Goal: Task Accomplishment & Management: Manage account settings

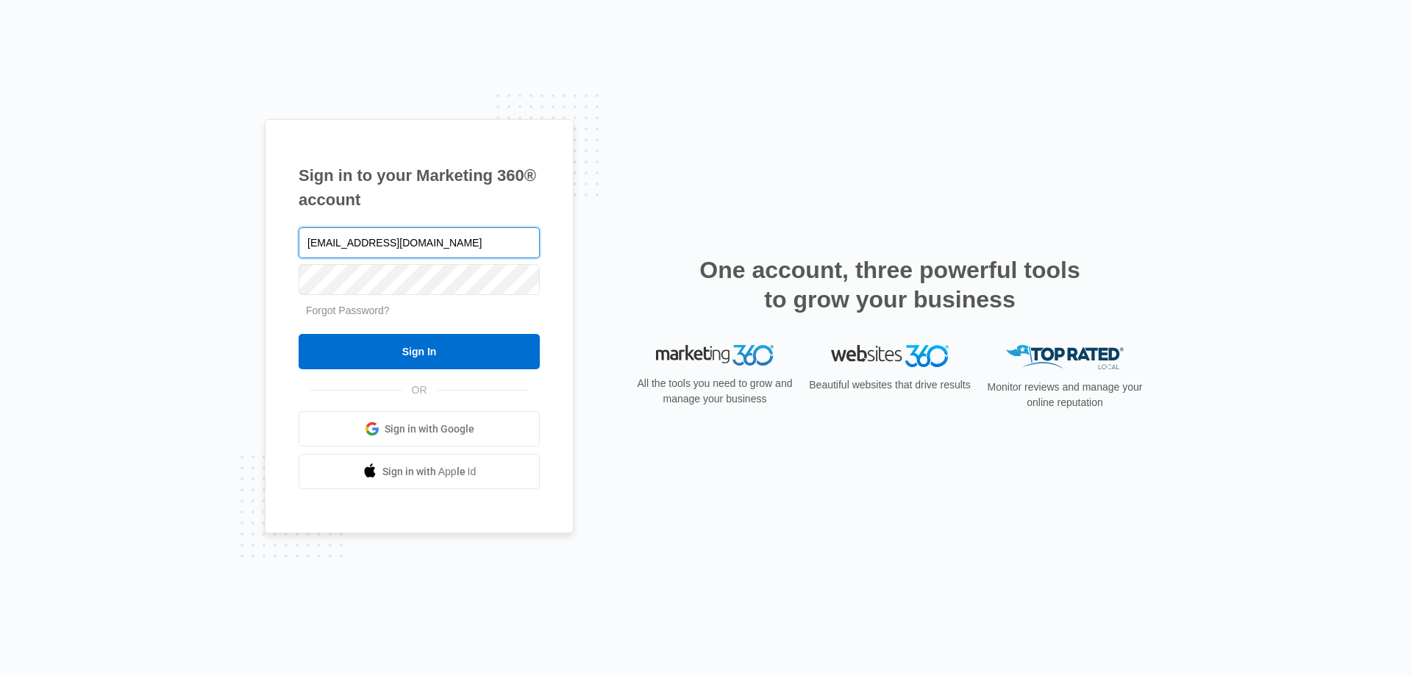
type input "jit@websitesconvert.com"
click at [299, 334] on input "Sign In" at bounding box center [419, 351] width 241 height 35
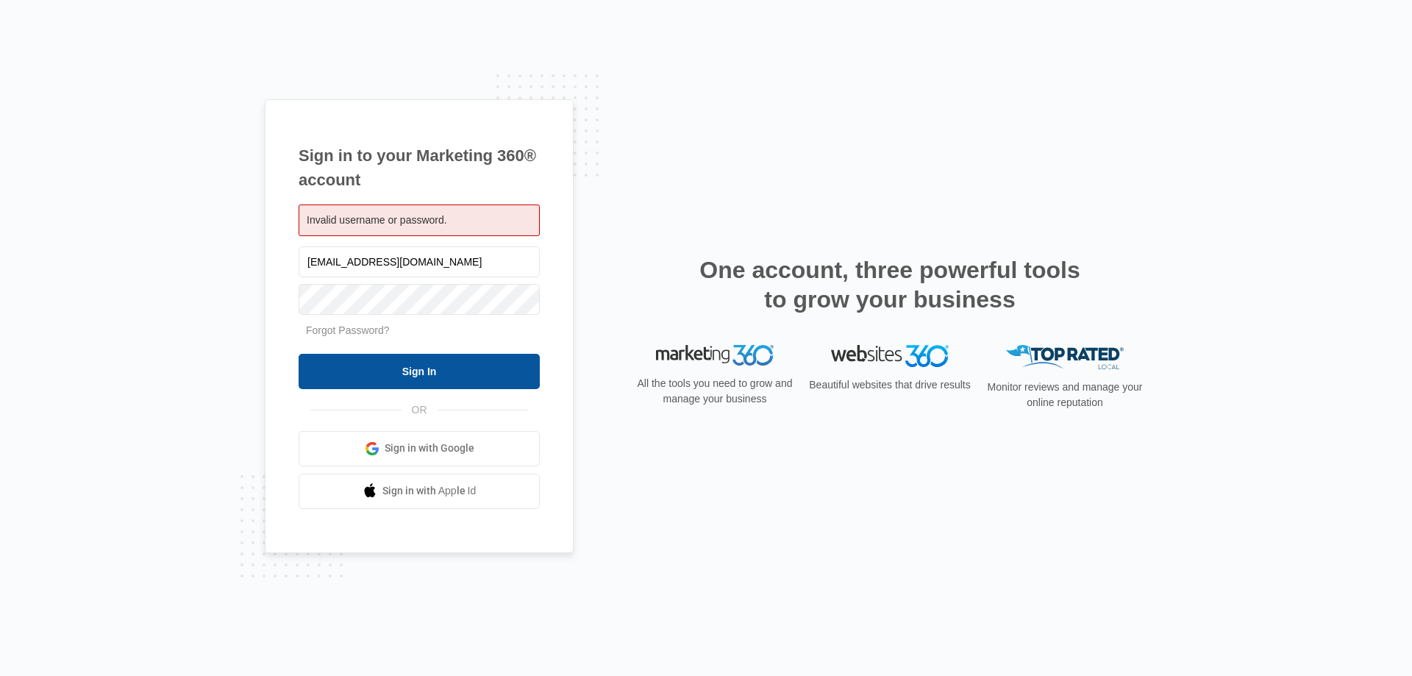
click at [484, 383] on input "Sign In" at bounding box center [419, 371] width 241 height 35
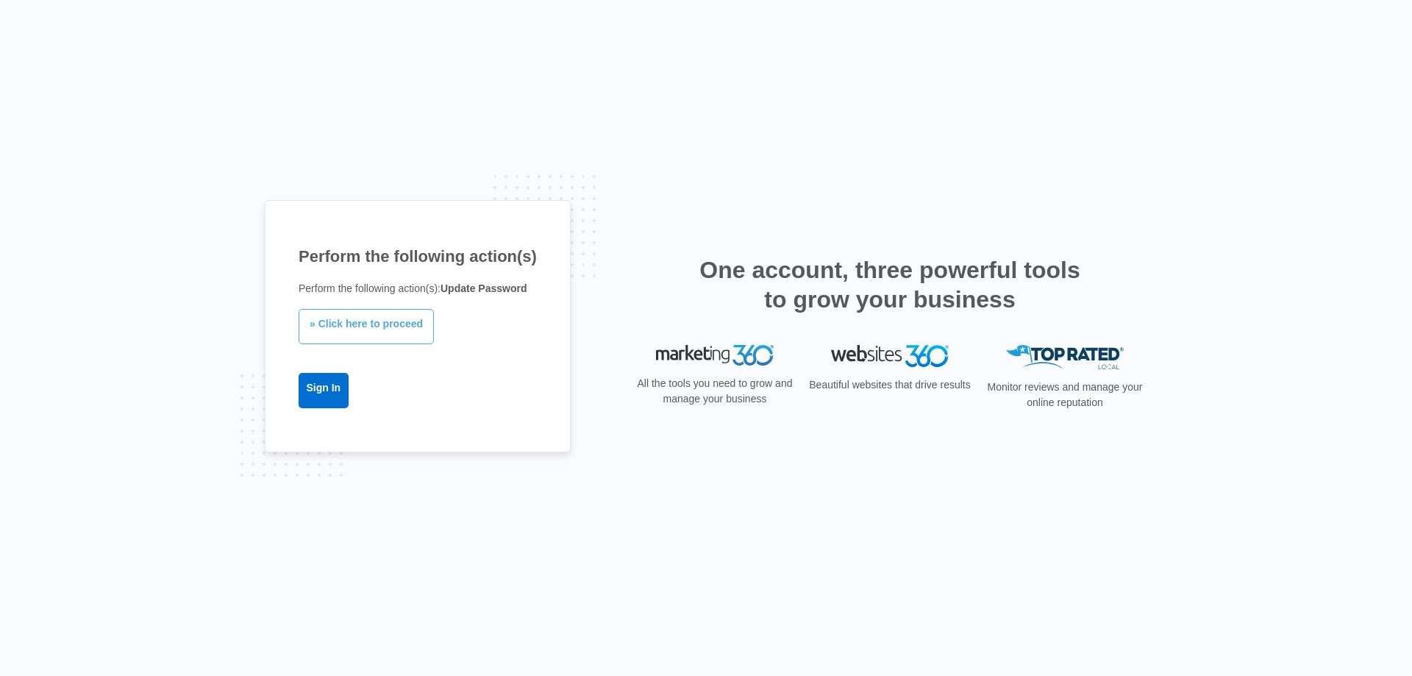
click at [348, 323] on link "» Click here to proceed" at bounding box center [366, 326] width 135 height 35
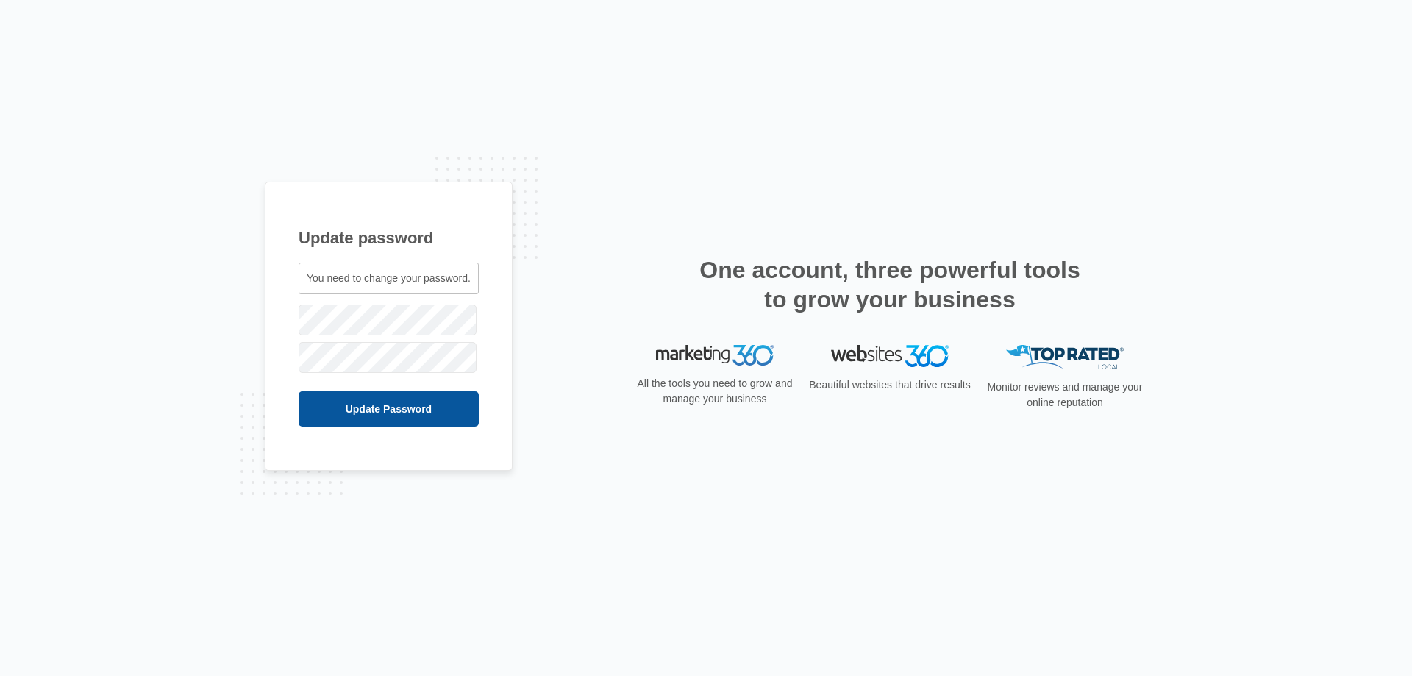
click at [376, 394] on input "Update Password" at bounding box center [389, 408] width 180 height 35
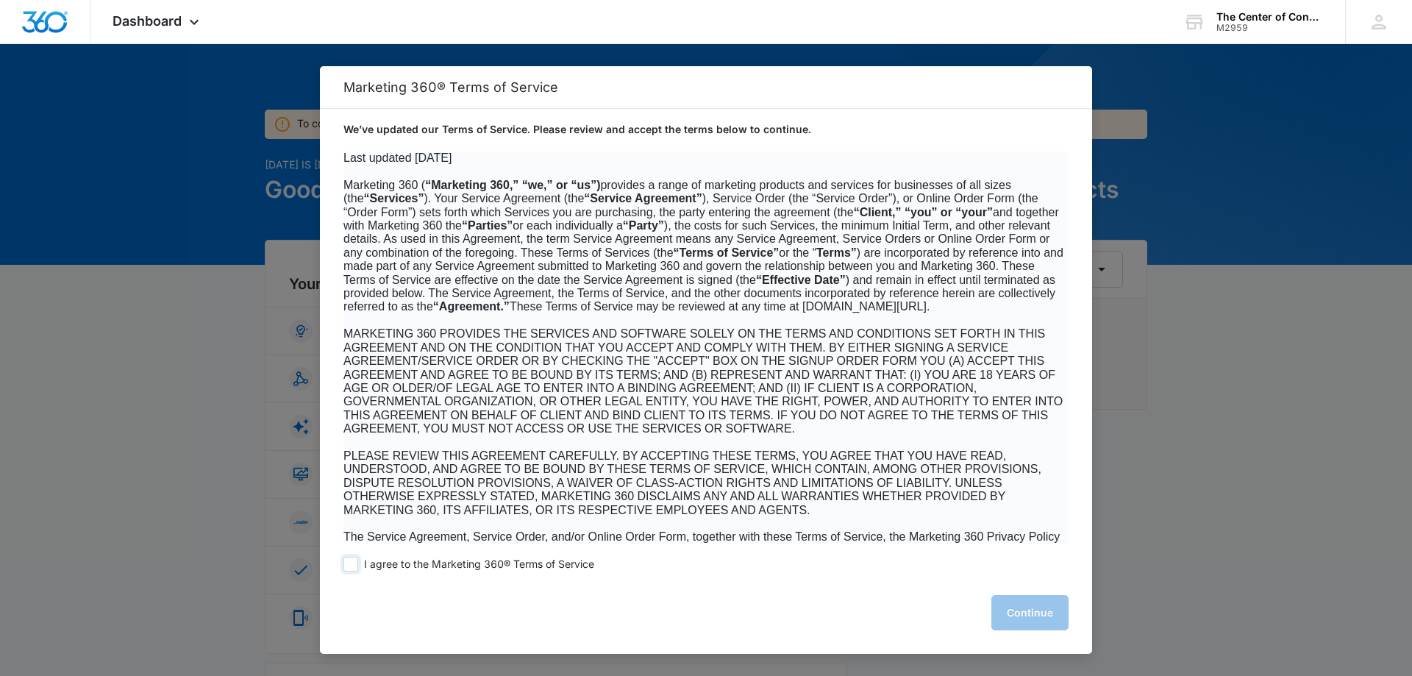
click at [352, 567] on span at bounding box center [351, 564] width 15 height 15
click at [352, 567] on input "I agree to the Marketing 360® Terms of Service" at bounding box center [351, 564] width 15 height 15
checkbox input "true"
click at [1026, 625] on button "Continue" at bounding box center [1030, 612] width 77 height 35
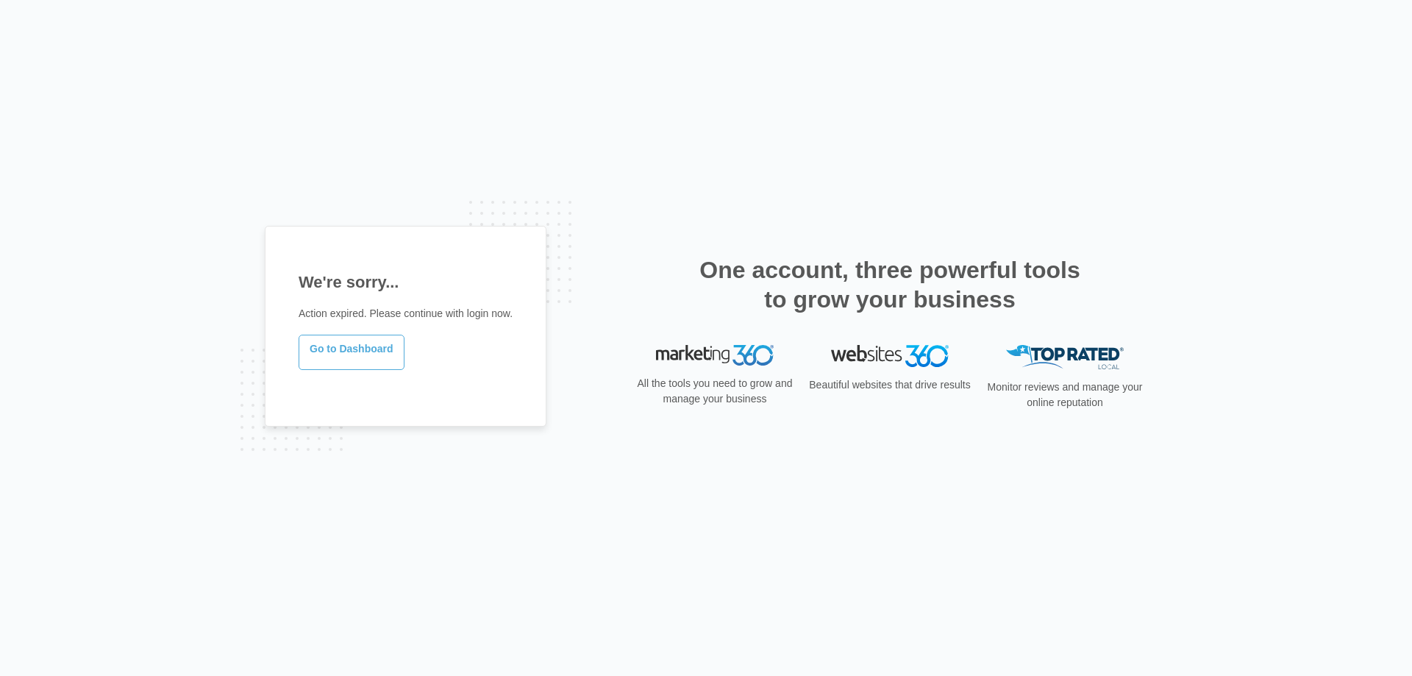
click at [351, 341] on link "Go to Dashboard" at bounding box center [352, 352] width 106 height 35
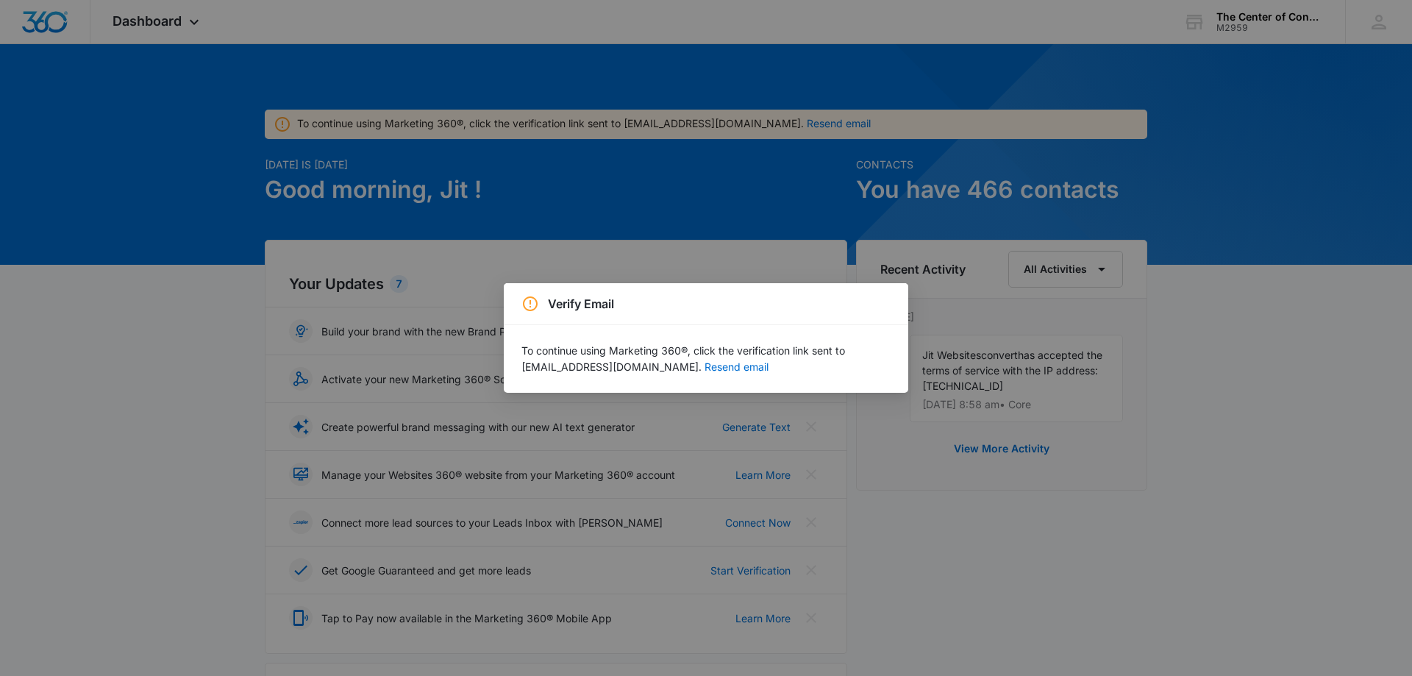
click at [688, 256] on div "Verify Email To continue using Marketing 360®, click the verification link sent…" at bounding box center [706, 338] width 1412 height 676
